Goal: Information Seeking & Learning: Find specific fact

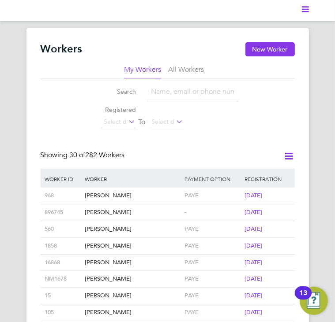
click at [303, 11] on icon "Main navigation" at bounding box center [305, 9] width 7 height 7
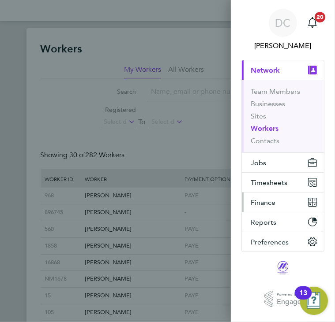
click at [264, 202] on span "Finance" at bounding box center [263, 203] width 25 height 8
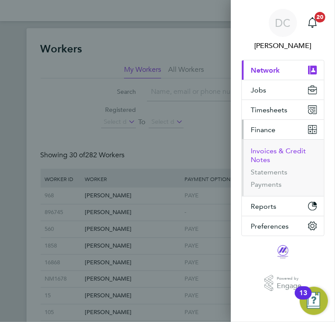
click at [266, 154] on button "Invoices & Credit Notes" at bounding box center [284, 156] width 66 height 18
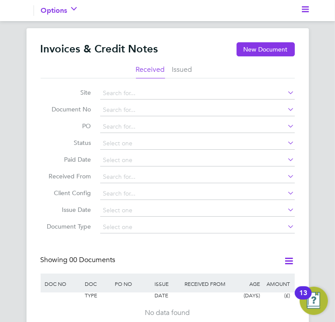
click at [181, 68] on li "Issued" at bounding box center [182, 71] width 20 height 13
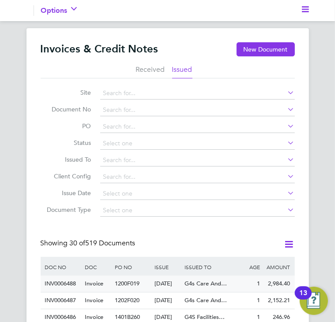
click at [271, 285] on div "2,984.40" at bounding box center [277, 284] width 30 height 16
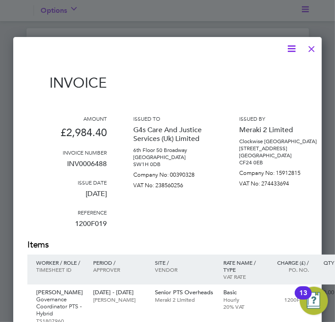
click at [265, 229] on div "Issued by Meraki 2 Limited Clockwise [GEOGRAPHIC_DATA] [STREET_ADDRESS] Company…" at bounding box center [278, 177] width 79 height 124
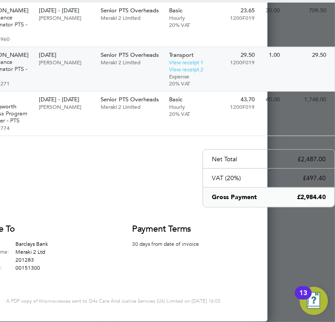
click at [289, 86] on div "[PERSON_NAME] Governance Coordinator PTS - Hybrid TS1808271 [DATE] [PERSON_NAME…" at bounding box center [154, 69] width 362 height 45
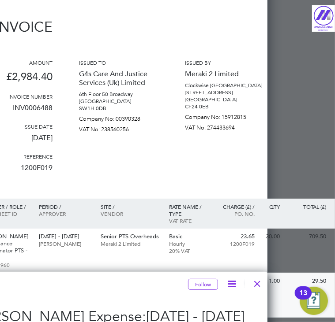
scroll to position [0, 54]
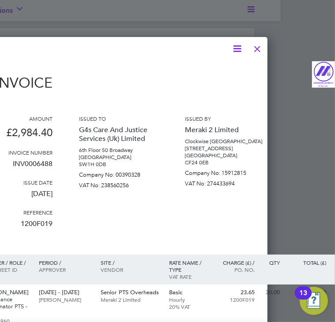
click at [258, 45] on div at bounding box center [257, 47] width 16 height 16
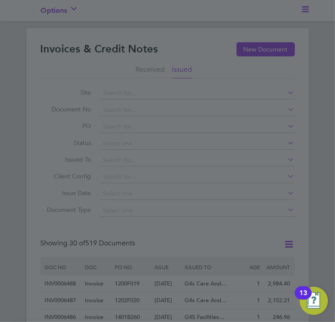
click at [314, 120] on div at bounding box center [167, 161] width 335 height 322
click at [307, 11] on div at bounding box center [167, 161] width 335 height 322
click at [319, 124] on div at bounding box center [167, 161] width 335 height 322
click at [227, 17] on div at bounding box center [167, 161] width 335 height 322
click at [199, 16] on div at bounding box center [167, 161] width 335 height 322
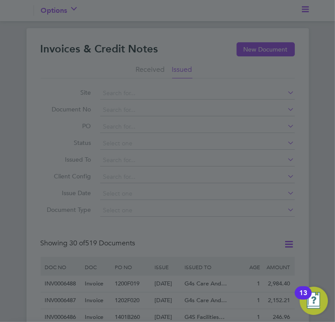
click at [163, 13] on div at bounding box center [167, 161] width 335 height 322
click at [302, 94] on div at bounding box center [167, 161] width 335 height 322
click at [314, 19] on div at bounding box center [167, 161] width 335 height 322
click at [311, 42] on div at bounding box center [167, 161] width 335 height 322
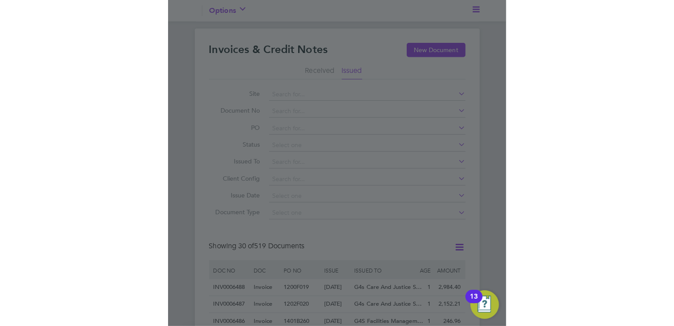
scroll to position [4, 4]
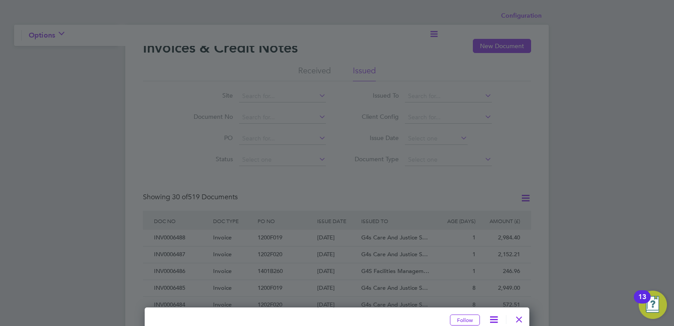
click at [334, 319] on div at bounding box center [519, 317] width 16 height 16
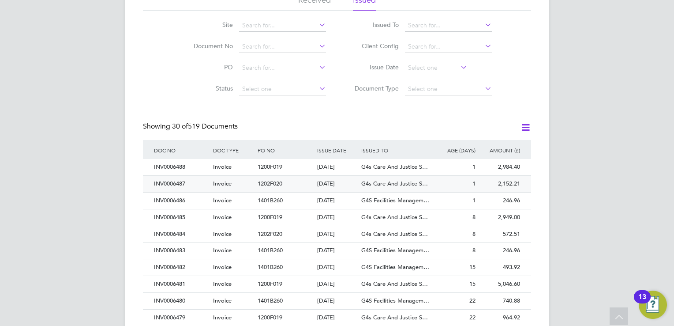
click at [334, 183] on div "2,152.21" at bounding box center [500, 184] width 45 height 16
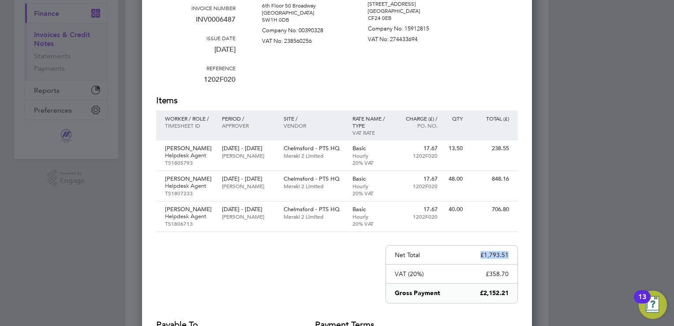
drag, startPoint x: 508, startPoint y: 250, endPoint x: 483, endPoint y: 251, distance: 25.6
click at [334, 251] on p "£1,793.51" at bounding box center [494, 255] width 28 height 8
copy p "£1,793.51"
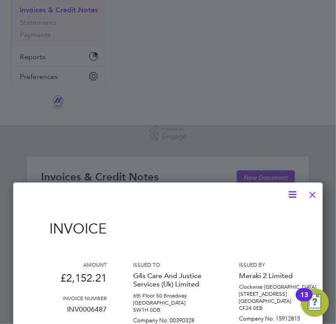
scroll to position [17, 50]
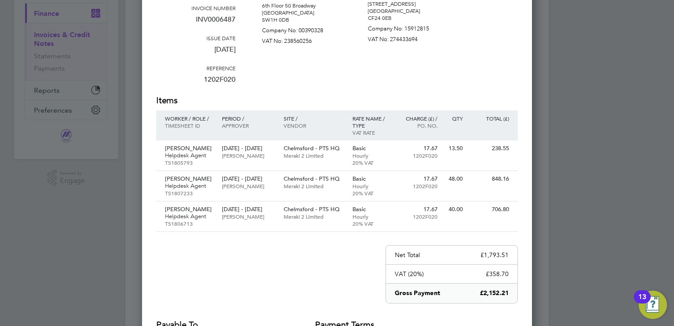
click at [334, 104] on div at bounding box center [337, 163] width 674 height 326
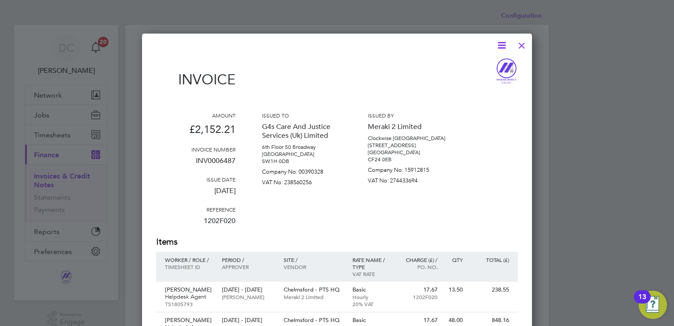
click at [334, 45] on div at bounding box center [522, 43] width 16 height 16
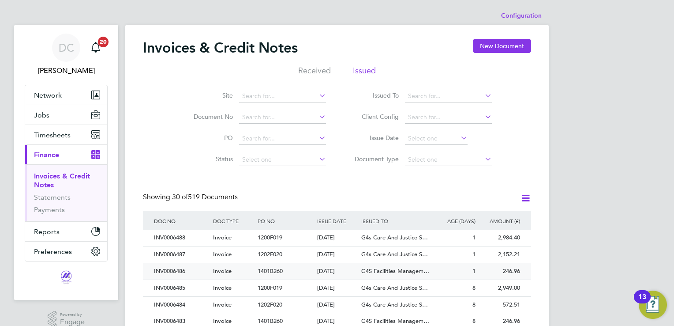
click at [334, 269] on span "G4S Facilities Managem…" at bounding box center [395, 270] width 68 height 7
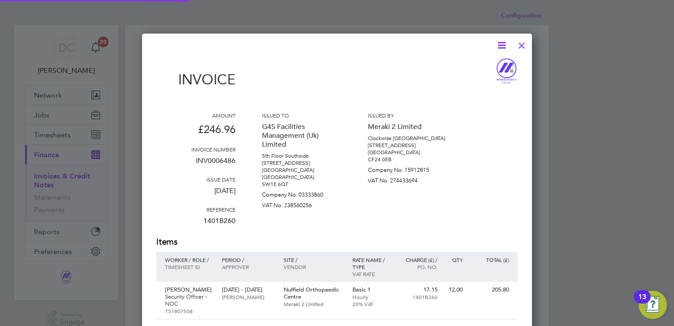
scroll to position [476, 390]
click at [334, 231] on div at bounding box center [337, 163] width 674 height 326
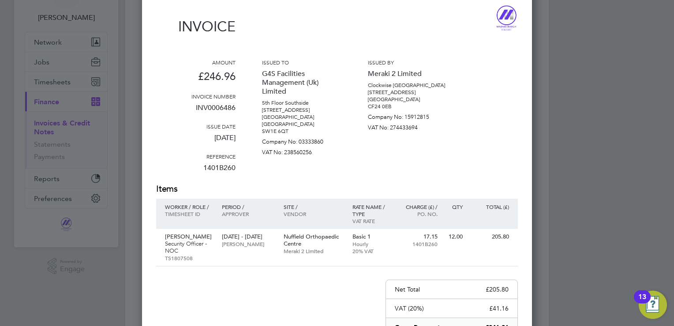
scroll to position [71, 0]
